Goal: Find specific page/section: Find specific page/section

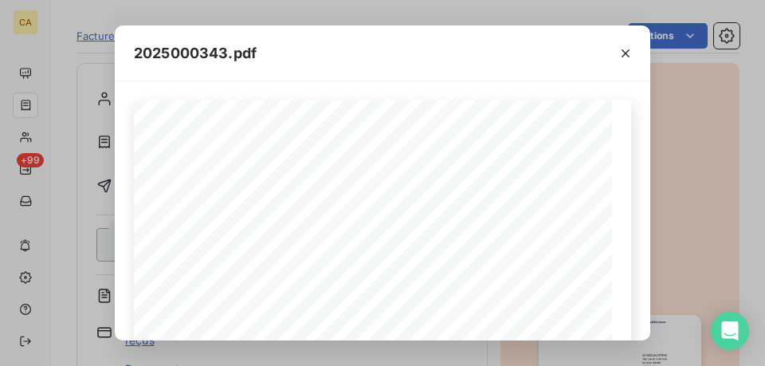
scroll to position [239, 0]
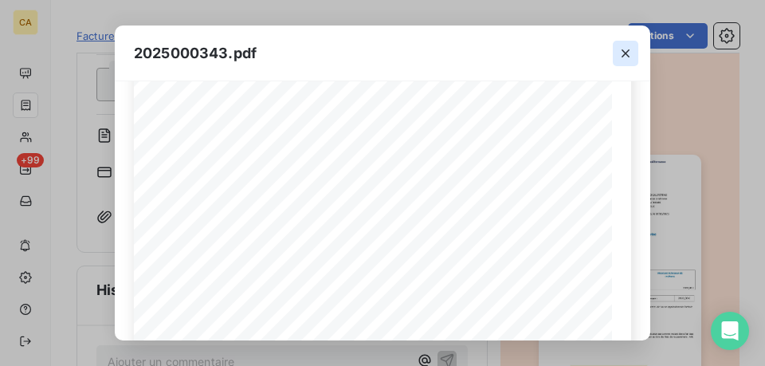
click at [627, 52] on icon "button" at bounding box center [626, 53] width 8 height 8
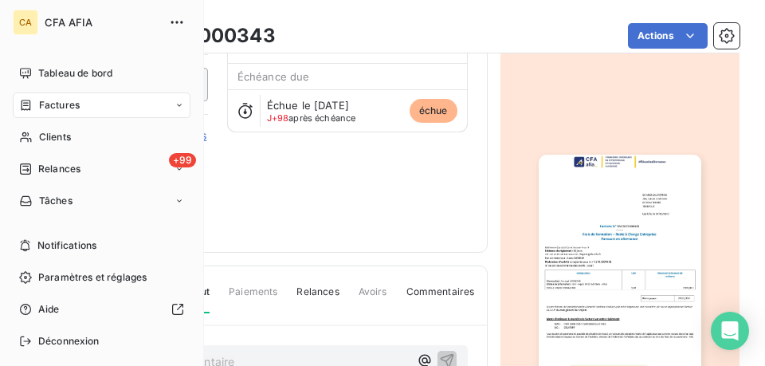
click at [33, 104] on div "Factures" at bounding box center [49, 105] width 61 height 14
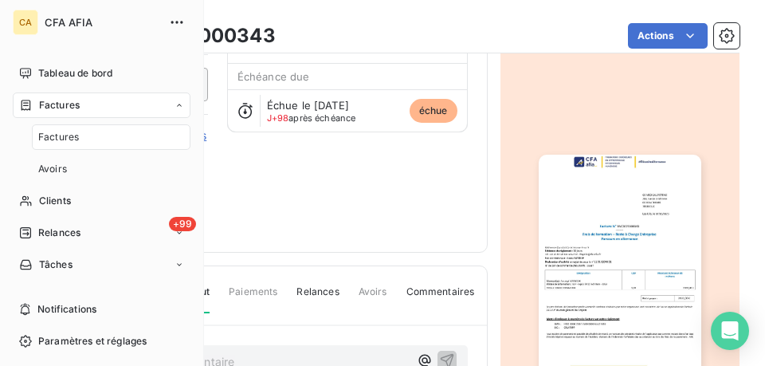
click at [90, 132] on div "Factures" at bounding box center [111, 137] width 159 height 26
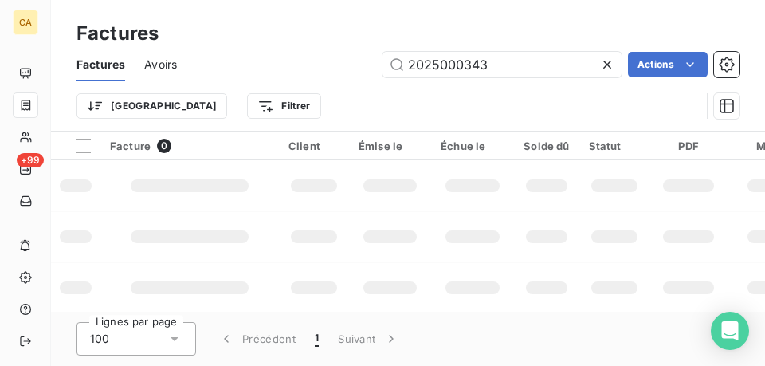
drag, startPoint x: 513, startPoint y: 65, endPoint x: 285, endPoint y: 37, distance: 230.5
click at [279, 36] on div "Factures Factures Avoirs 2025000343 Actions Trier Filtrer" at bounding box center [408, 66] width 714 height 132
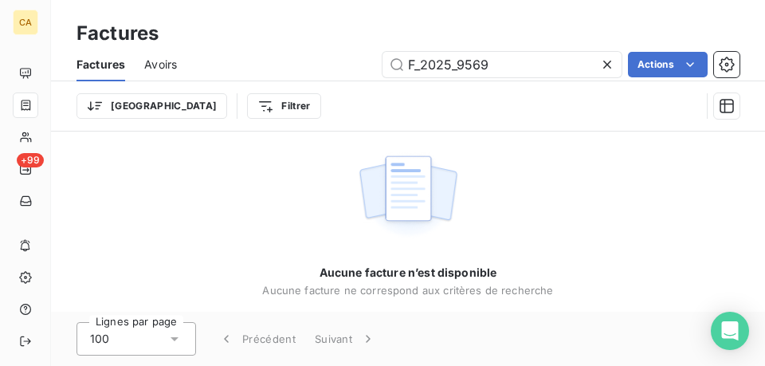
type input "F_2025_9569"
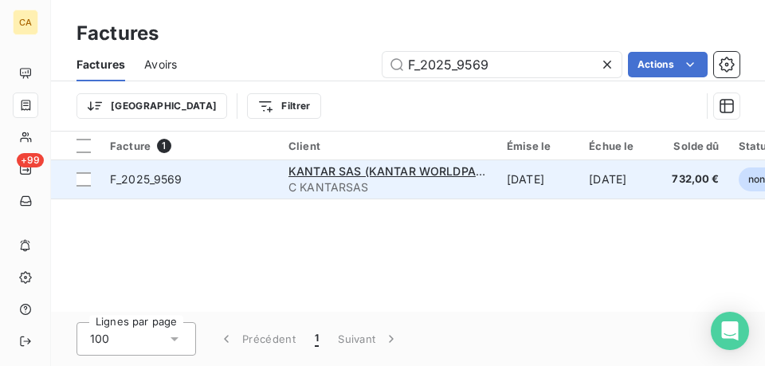
click at [265, 183] on span "F_2025_9569" at bounding box center [189, 179] width 159 height 16
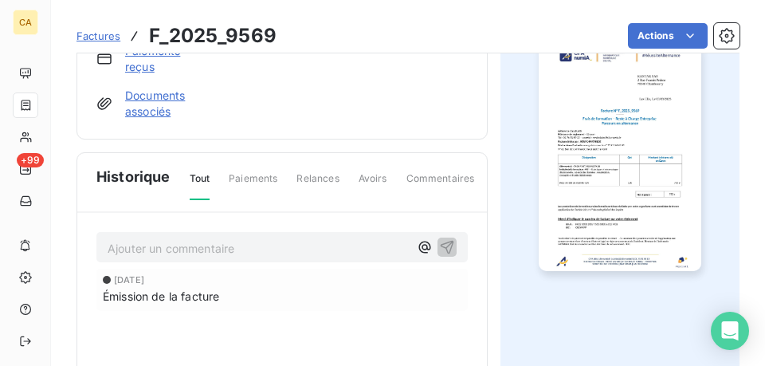
scroll to position [280, 0]
